Goal: Task Accomplishment & Management: Manage account settings

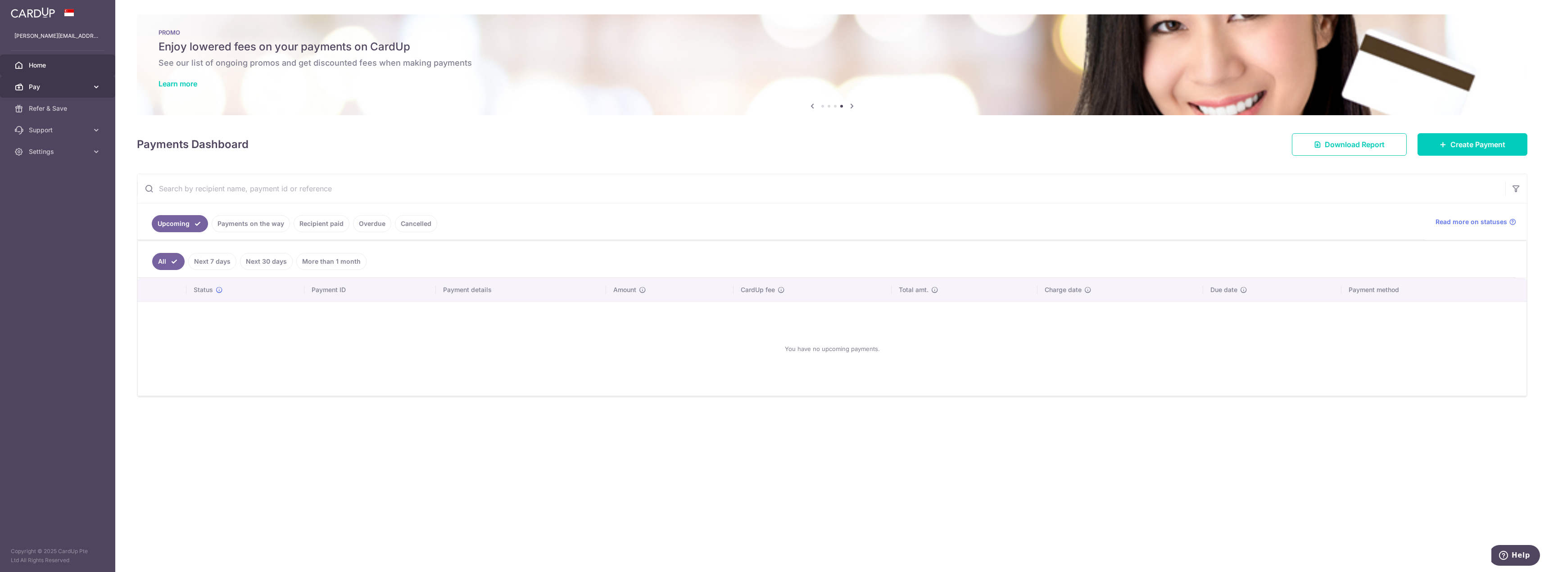
click at [74, 91] on link "Pay" at bounding box center [57, 87] width 115 height 22
click at [73, 108] on span "Payments" at bounding box center [58, 108] width 59 height 9
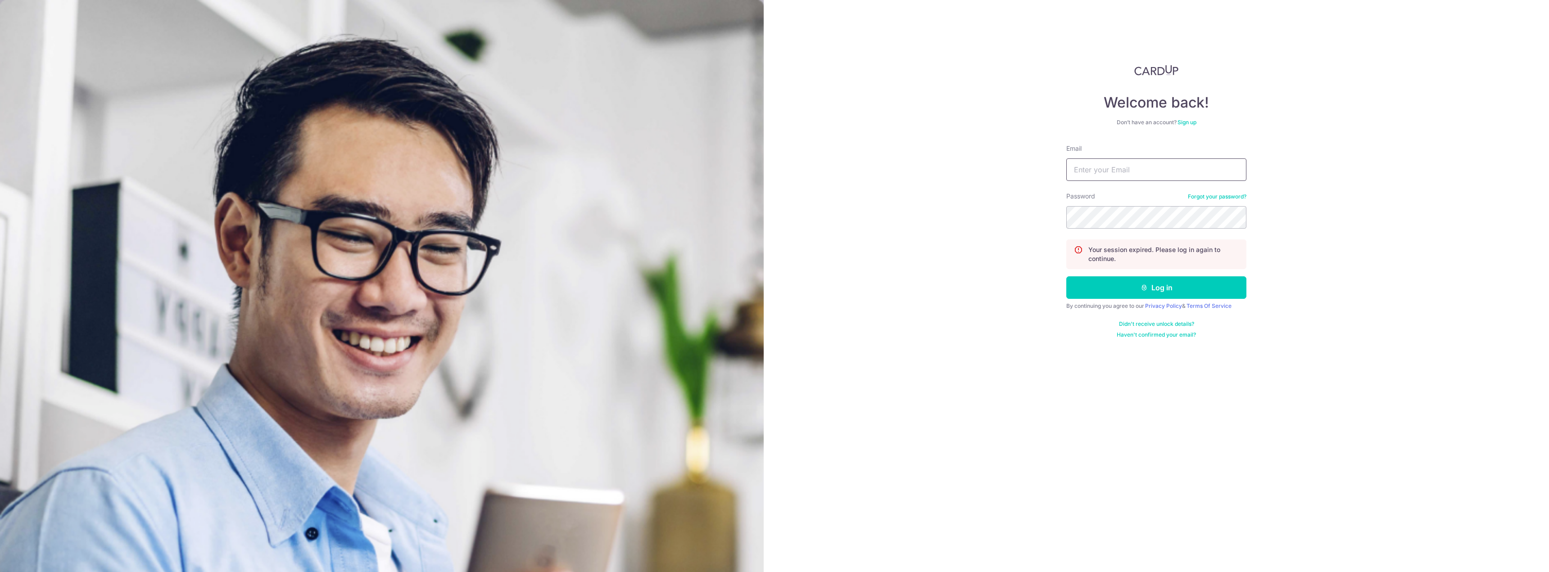
click at [1122, 178] on input "Email" at bounding box center [1156, 169] width 180 height 23
type input "chrisjinhui@live.com"
click at [1144, 292] on button "Log in" at bounding box center [1156, 287] width 180 height 23
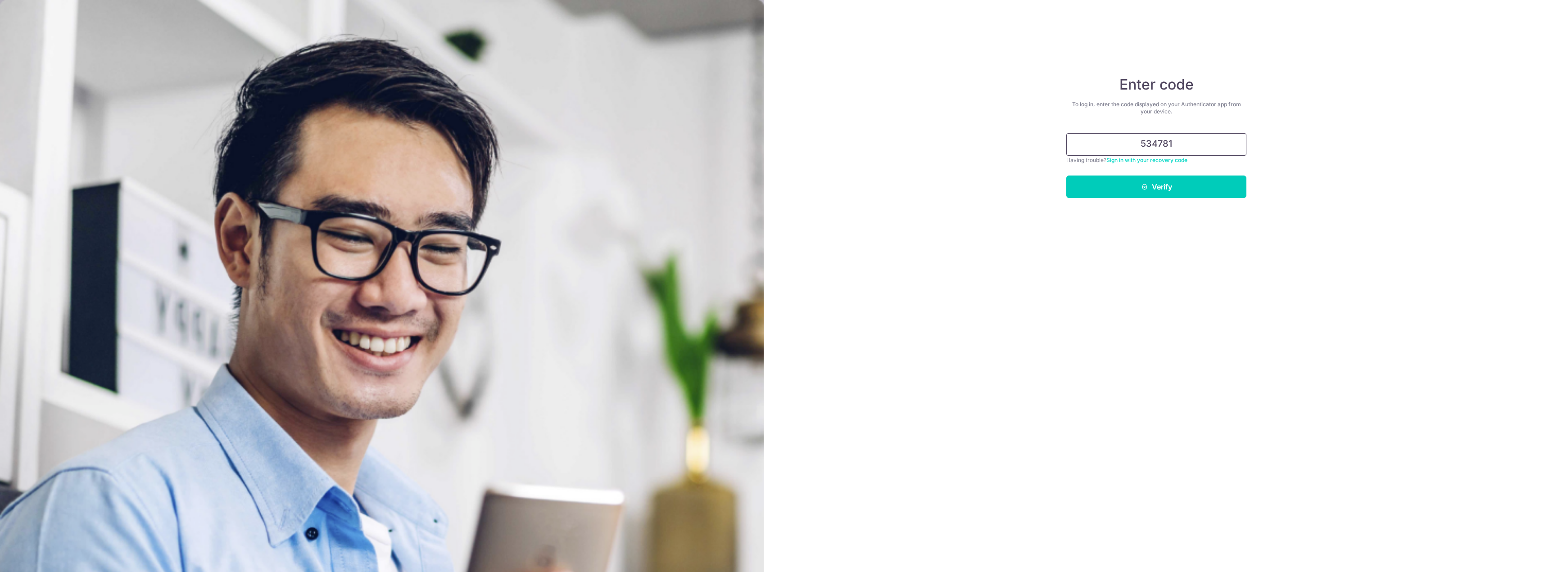
type input "534781"
click at [1066, 176] on button "Verify" at bounding box center [1156, 187] width 180 height 23
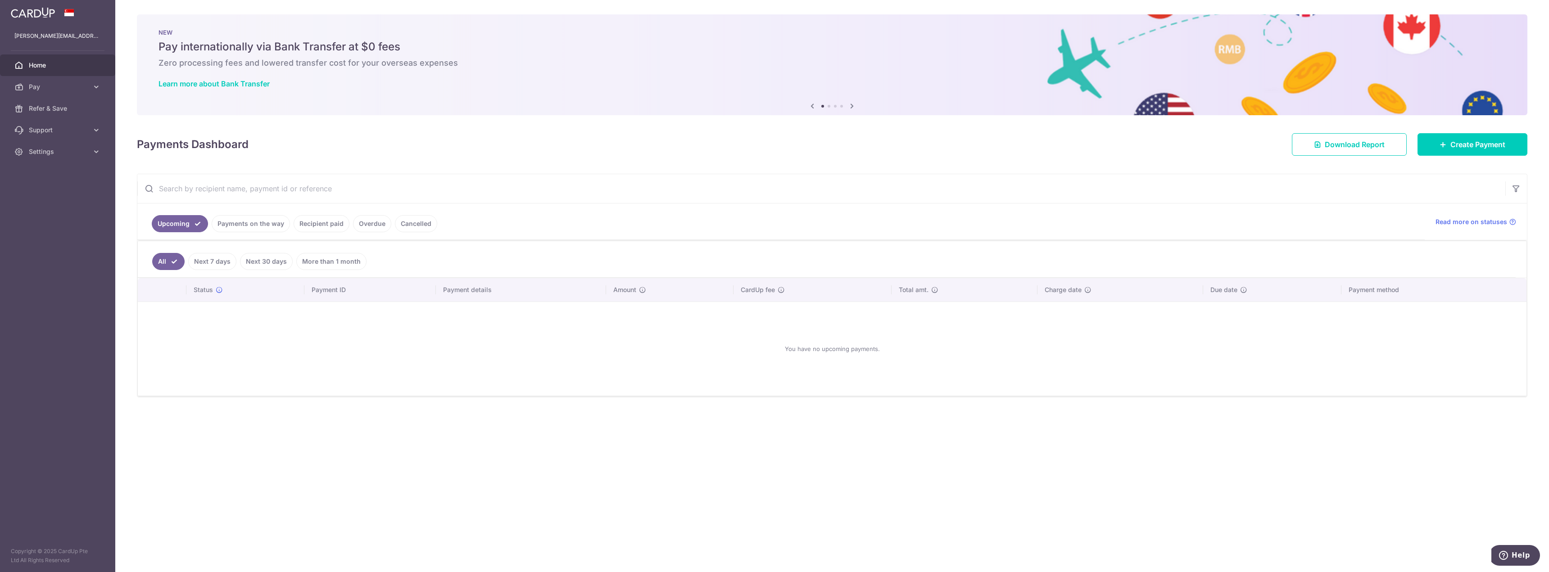
click at [227, 221] on link "Payments on the way" at bounding box center [251, 223] width 78 height 17
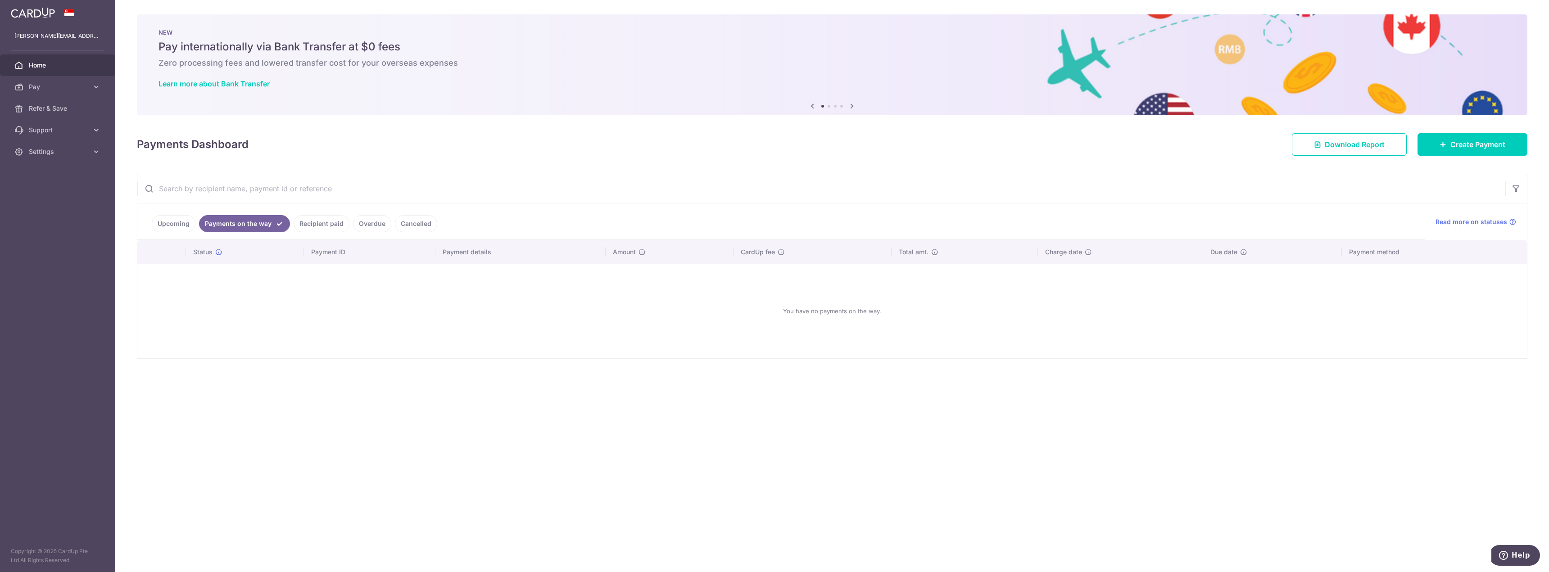
click at [333, 225] on link "Recipient paid" at bounding box center [322, 223] width 56 height 17
drag, startPoint x: 365, startPoint y: 225, endPoint x: 409, endPoint y: 225, distance: 44.6
click at [368, 225] on link "Overdue" at bounding box center [372, 223] width 38 height 17
click at [410, 225] on link "Cancelled" at bounding box center [416, 223] width 42 height 17
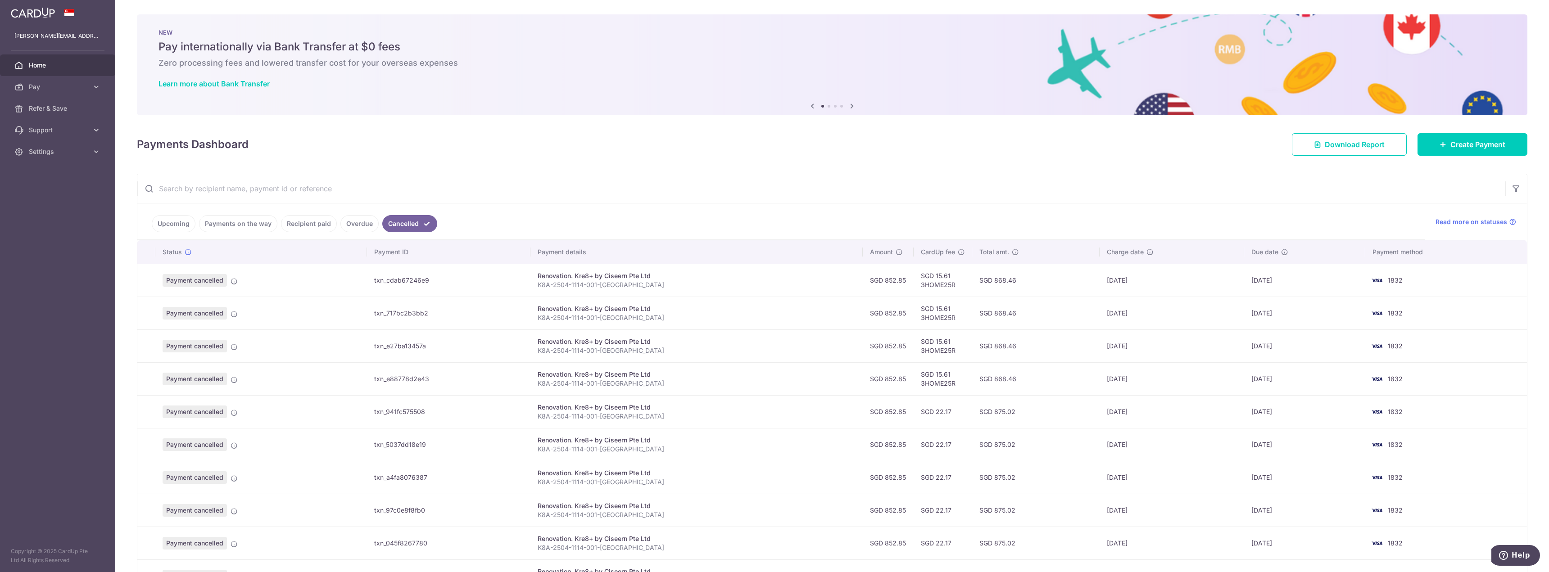
click at [157, 222] on link "Upcoming" at bounding box center [174, 223] width 44 height 17
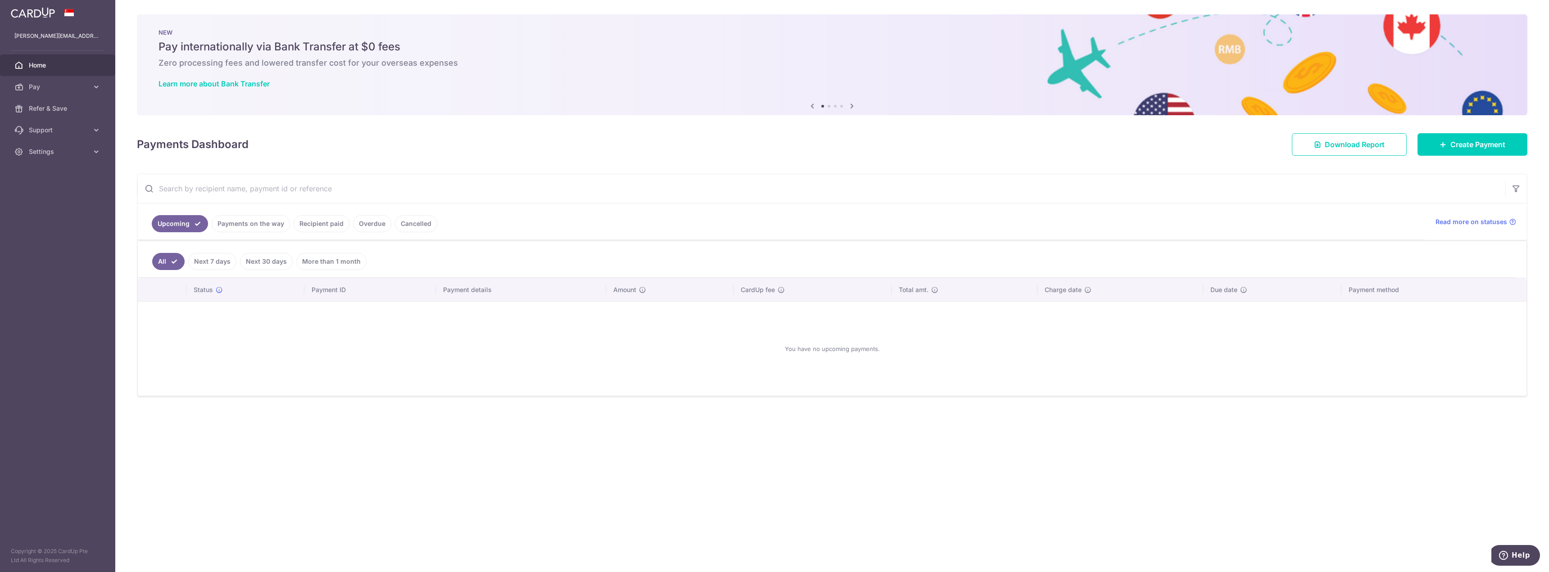
click at [413, 218] on link "Cancelled" at bounding box center [416, 223] width 42 height 17
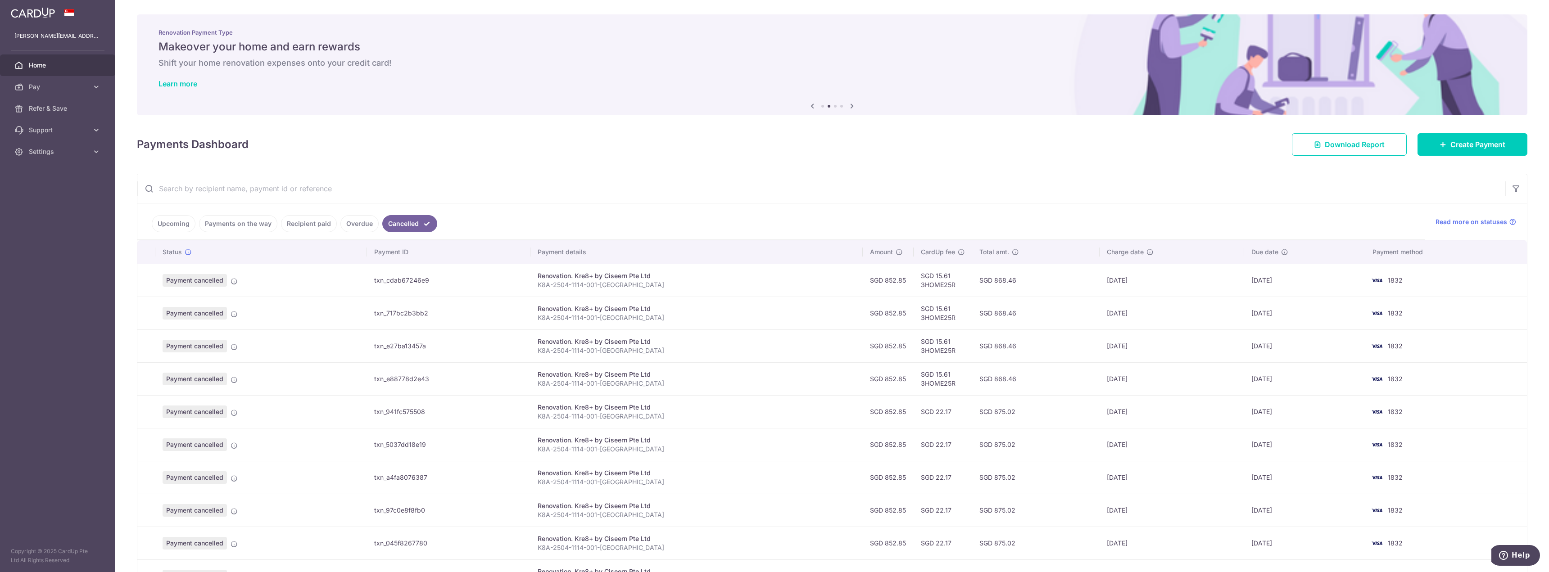
scroll to position [86, 0]
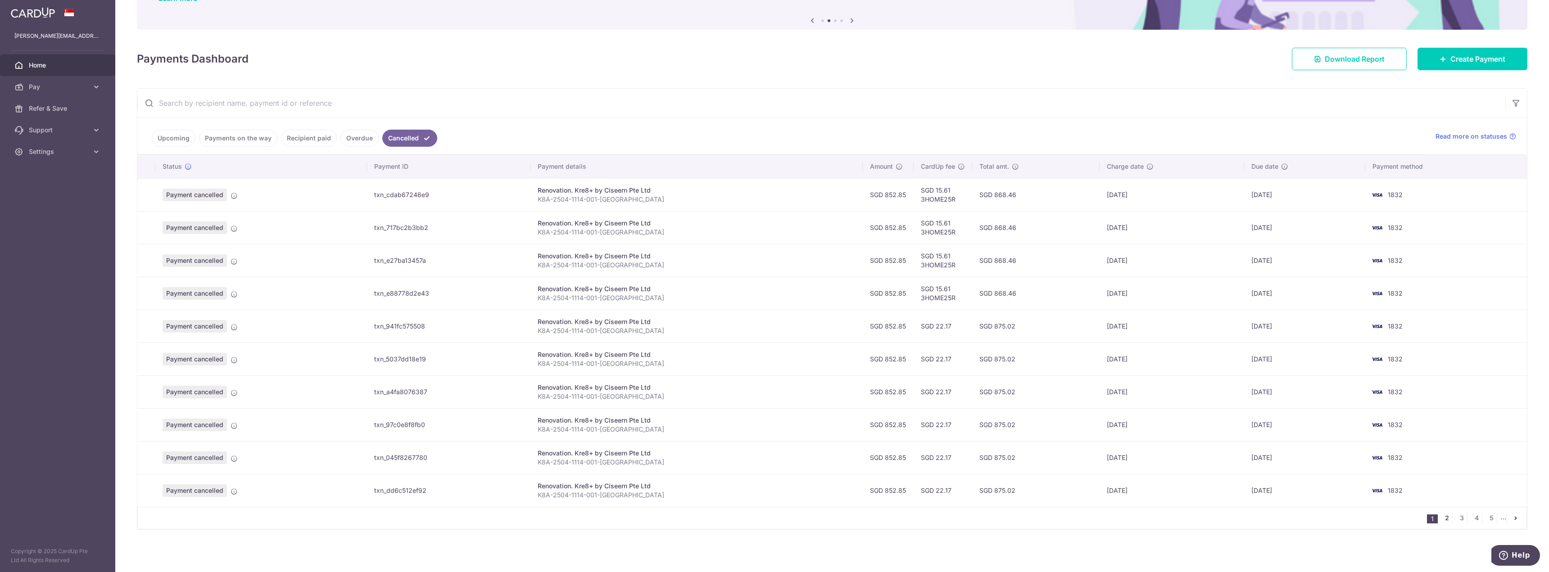
click at [1441, 518] on link "2" at bounding box center [1446, 518] width 11 height 11
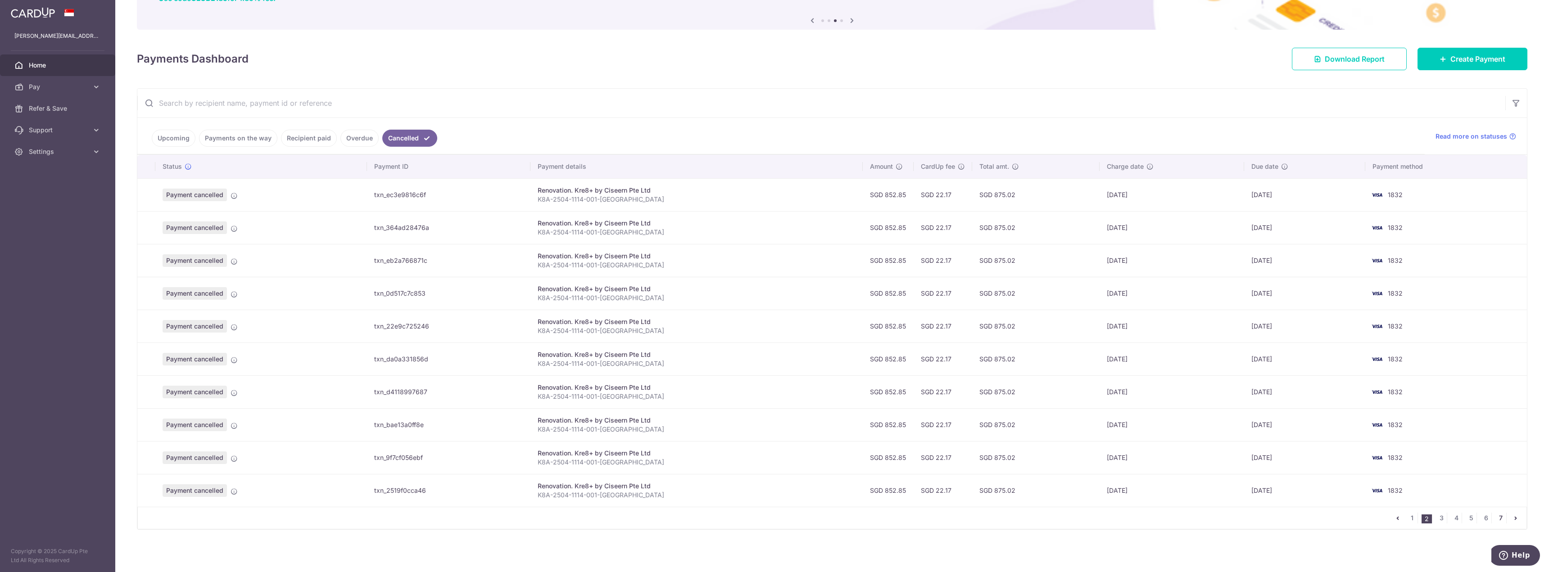
click at [1495, 517] on link "7" at bounding box center [1500, 518] width 11 height 11
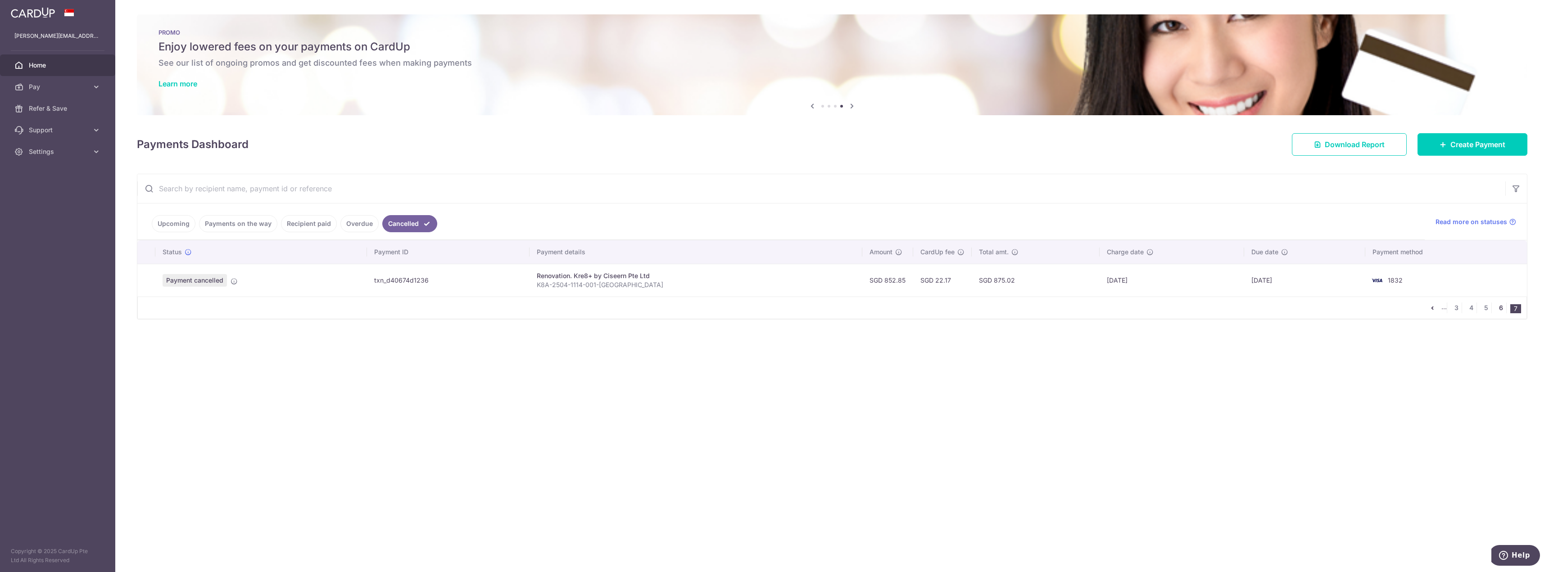
click at [1500, 306] on link "6" at bounding box center [1500, 308] width 11 height 11
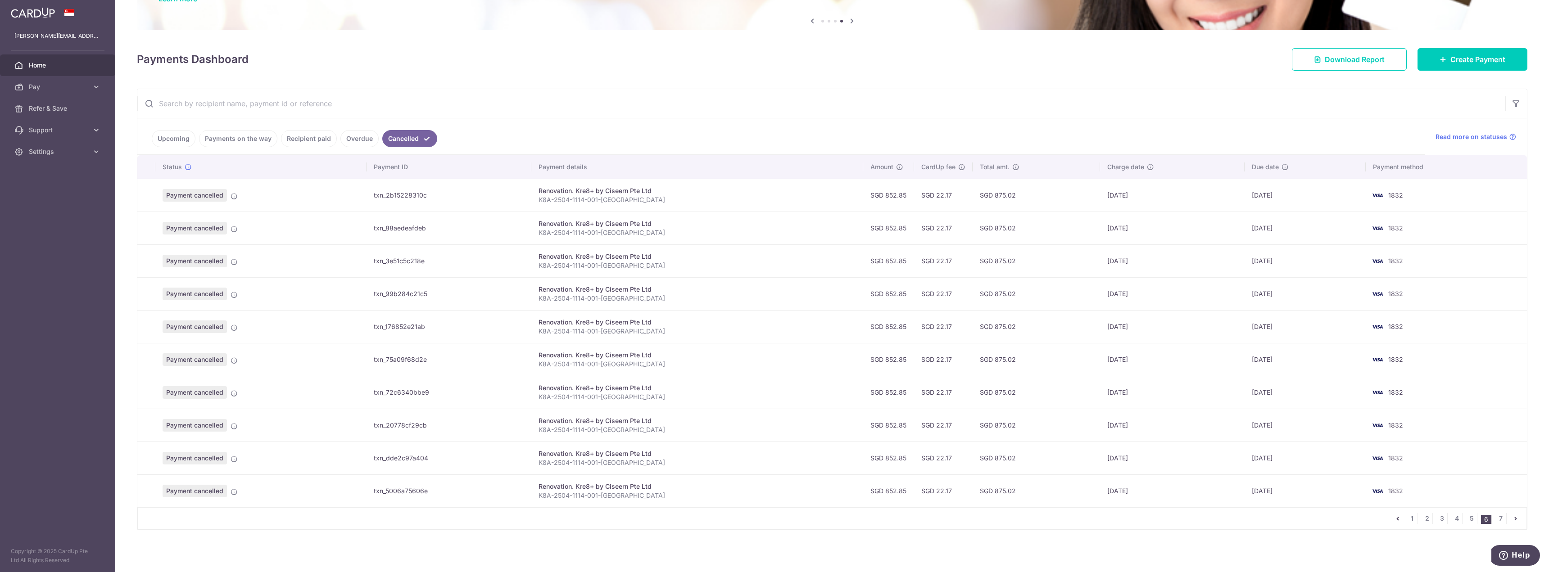
scroll to position [86, 0]
click at [44, 151] on span "Settings" at bounding box center [58, 151] width 59 height 9
click at [99, 90] on icon at bounding box center [96, 86] width 9 height 9
click at [60, 146] on link "Cards" at bounding box center [57, 152] width 115 height 22
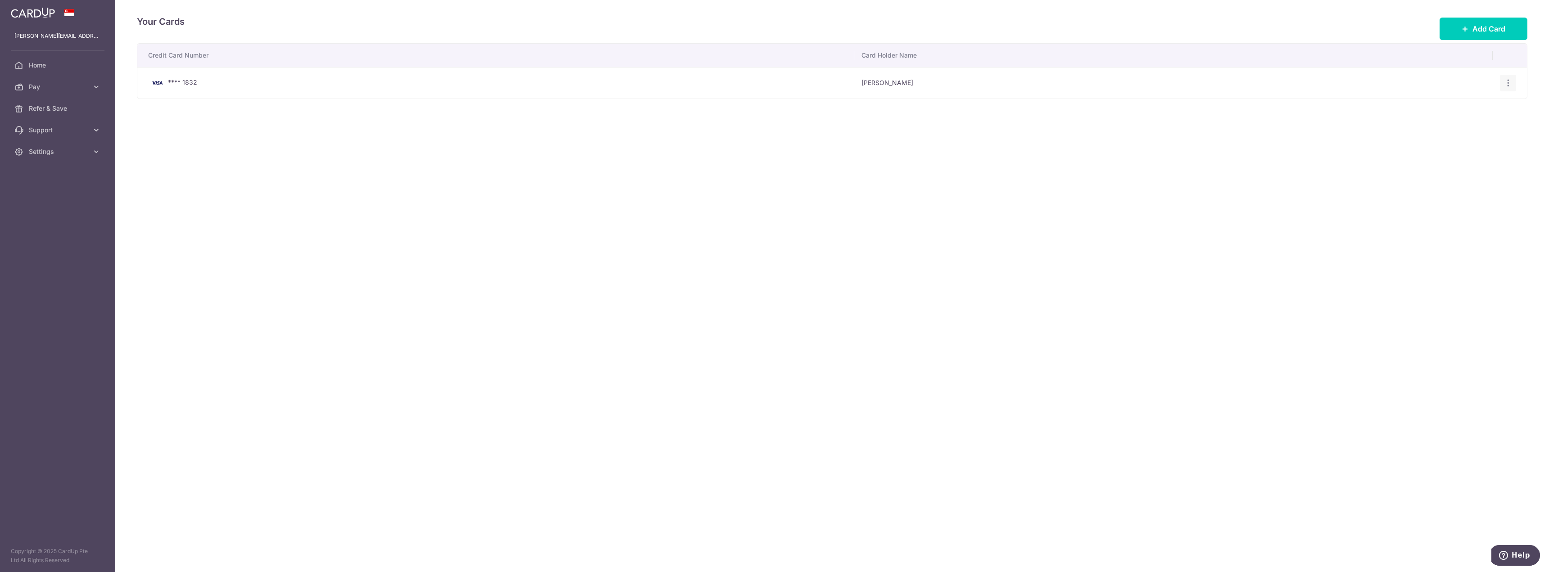
click at [1512, 83] on div "View/Edit Delete" at bounding box center [1508, 83] width 17 height 17
click at [1509, 83] on icon "button" at bounding box center [1507, 82] width 9 height 9
click at [1479, 131] on span "Delete" at bounding box center [1477, 129] width 61 height 11
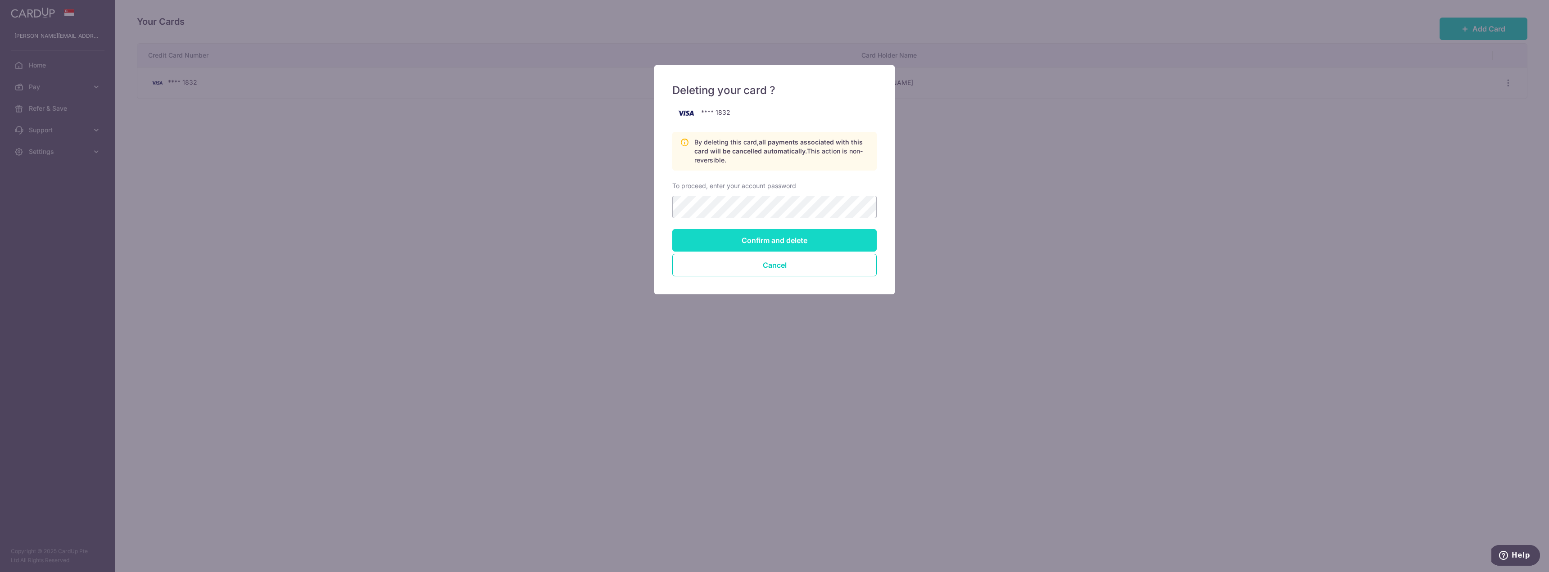
click at [816, 246] on input "Confirm and delete" at bounding box center [774, 240] width 204 height 23
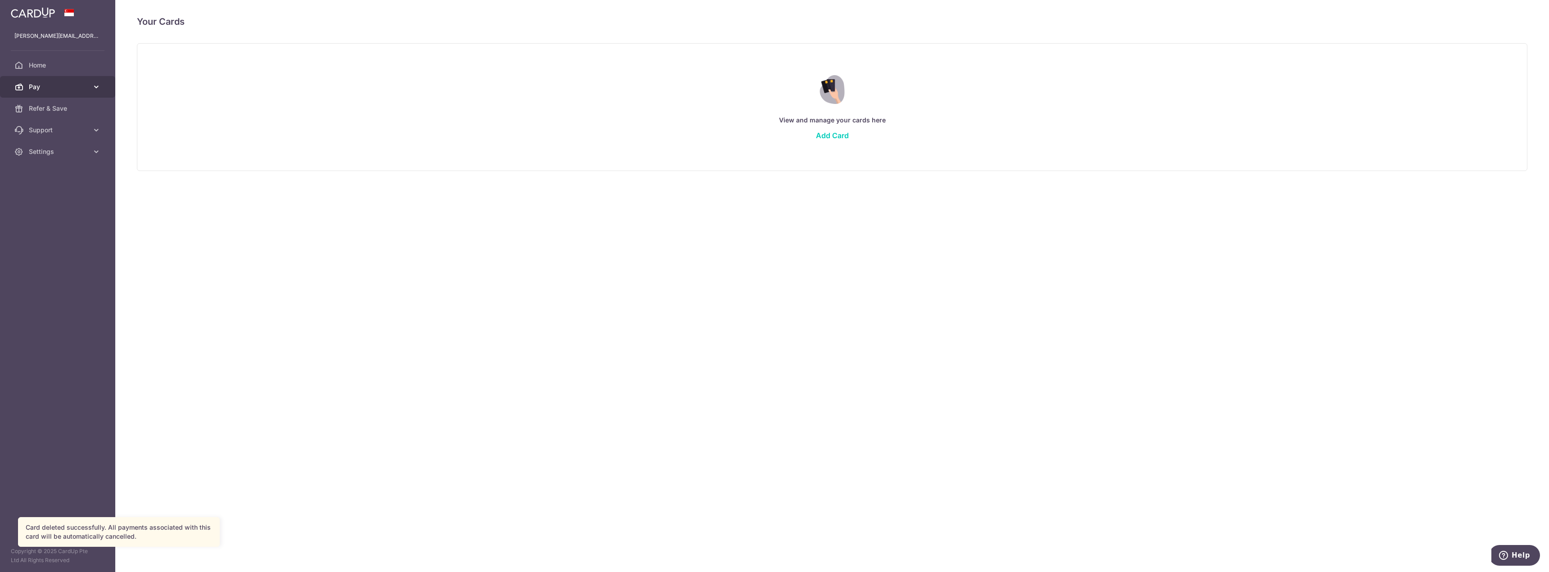
click at [87, 90] on span "Pay" at bounding box center [58, 86] width 59 height 9
click at [78, 128] on span "Recipients" at bounding box center [58, 130] width 59 height 9
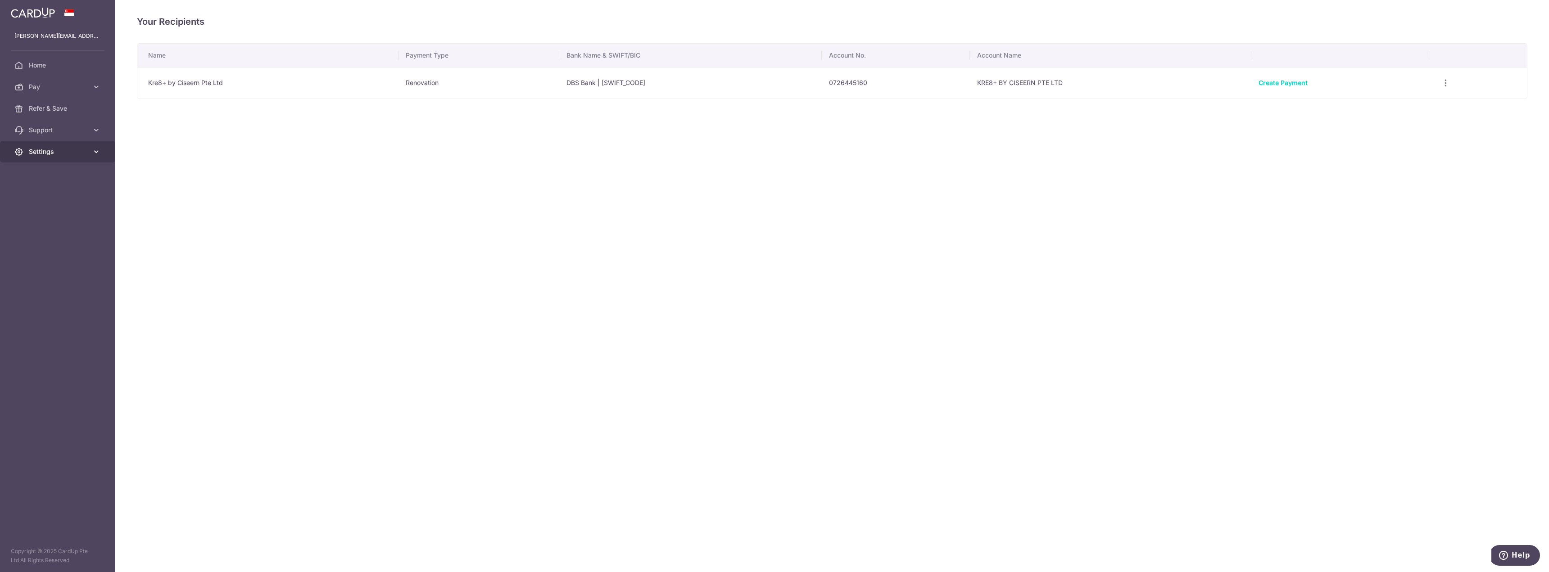
click at [53, 152] on span "Settings" at bounding box center [58, 151] width 59 height 9
click at [45, 199] on link "Logout" at bounding box center [57, 195] width 115 height 22
